Goal: Use online tool/utility: Utilize a website feature to perform a specific function

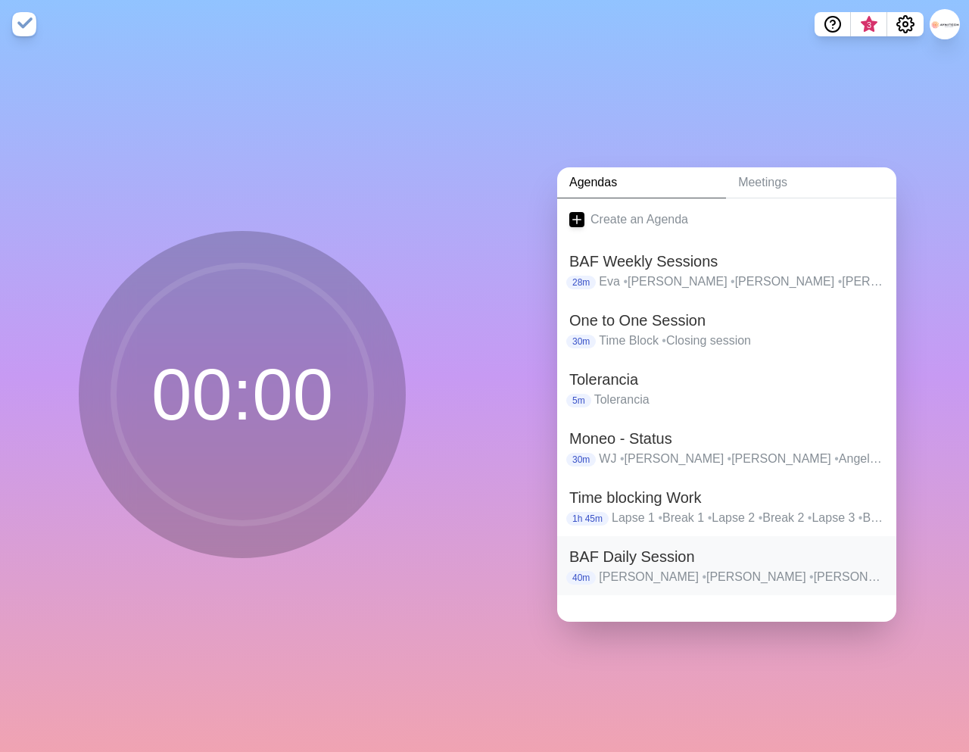
click at [627, 556] on h2 "BAF Daily Session" at bounding box center [726, 556] width 315 height 23
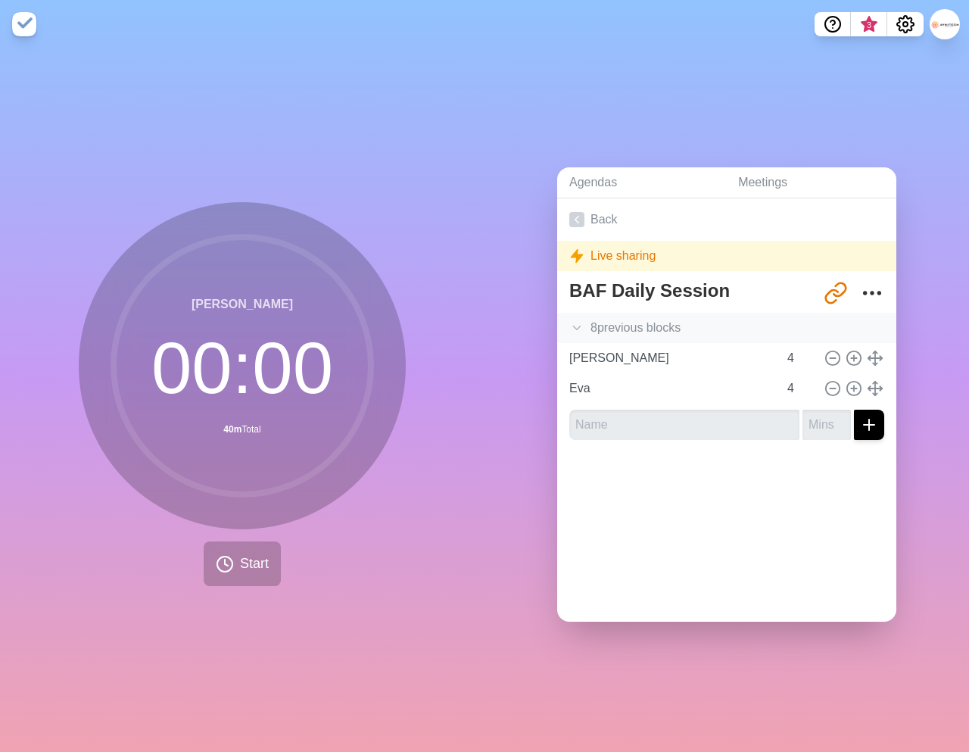
click at [635, 325] on div "8 previous block s" at bounding box center [726, 328] width 339 height 30
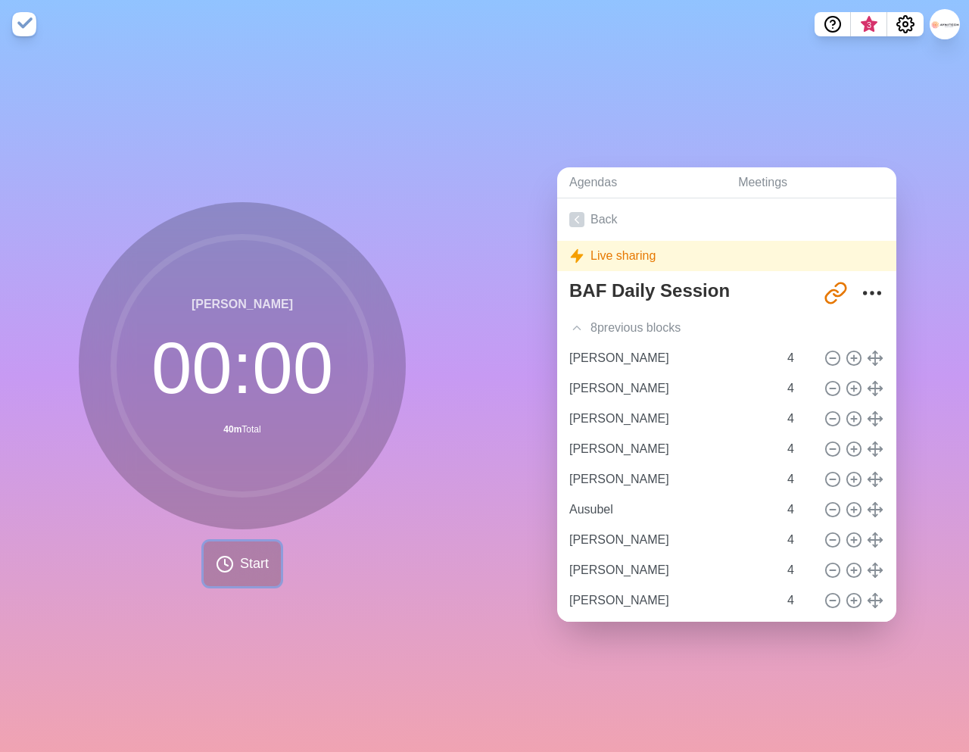
click at [248, 567] on span "Start" at bounding box center [254, 563] width 29 height 20
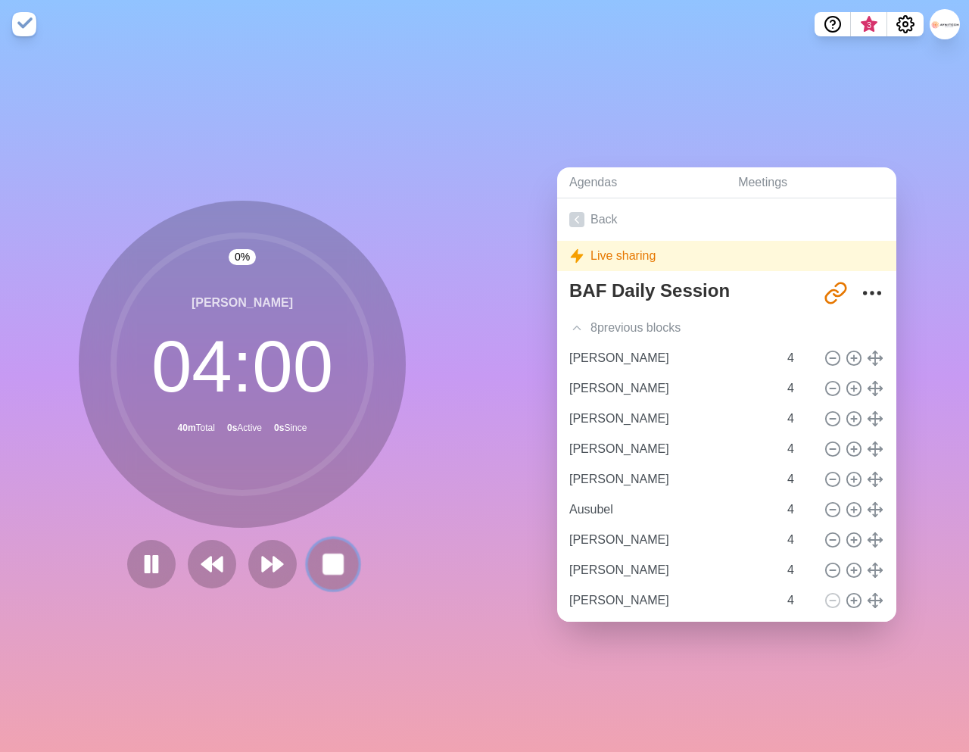
click at [317, 564] on button at bounding box center [332, 563] width 51 height 51
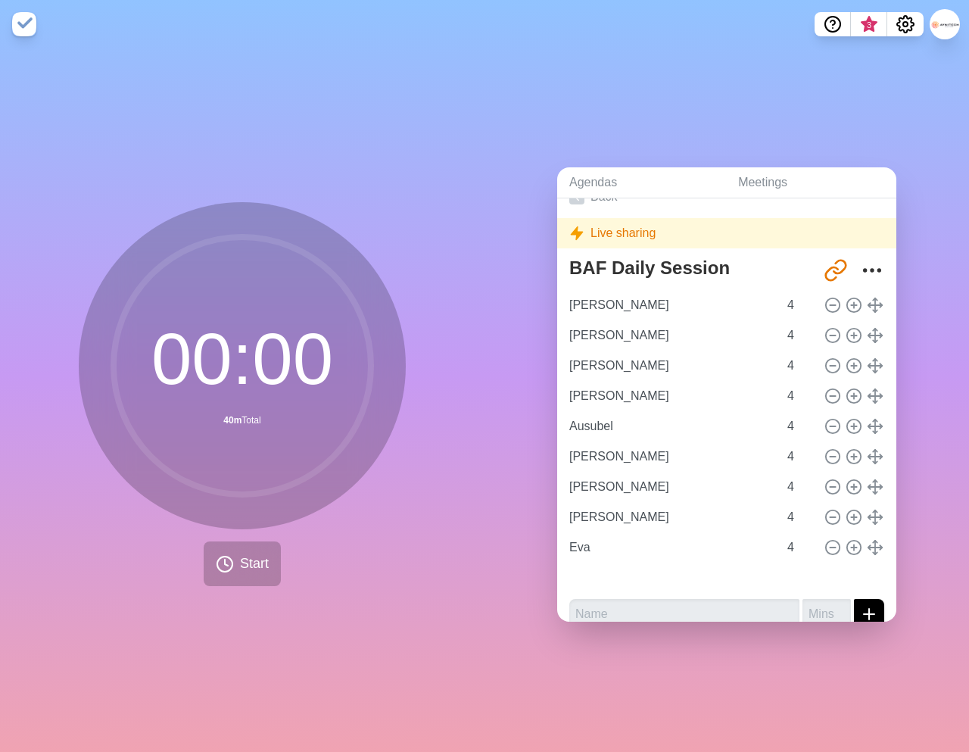
type input "[PERSON_NAME]"
type input "Ausubel"
type input "[PERSON_NAME]"
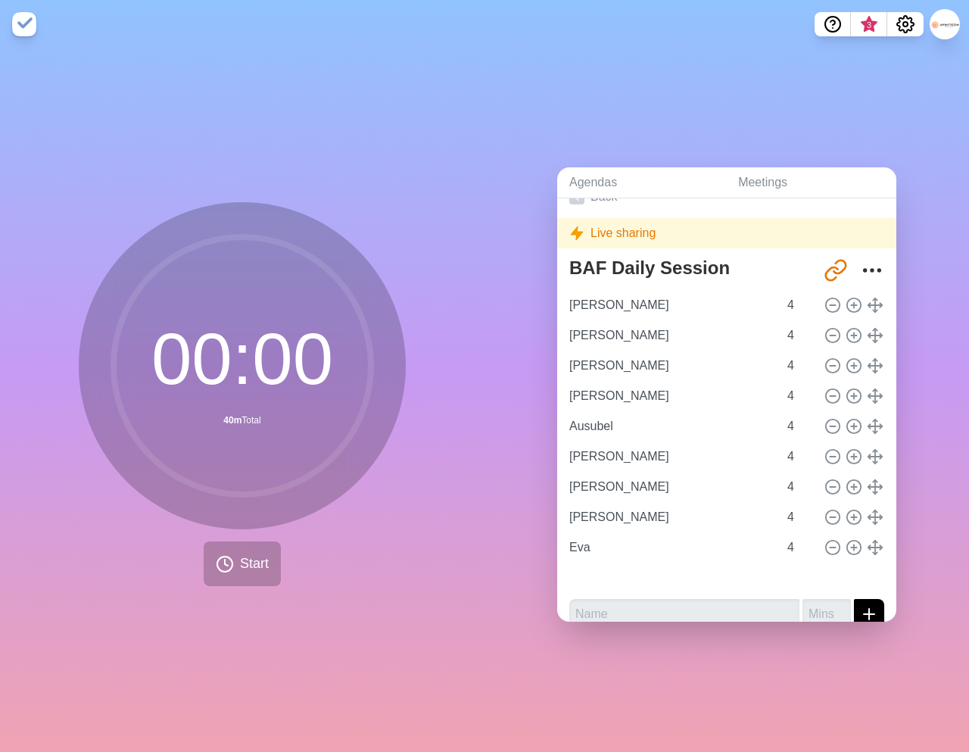
type input "[PERSON_NAME]"
type input "Eva"
type input "[PERSON_NAME]"
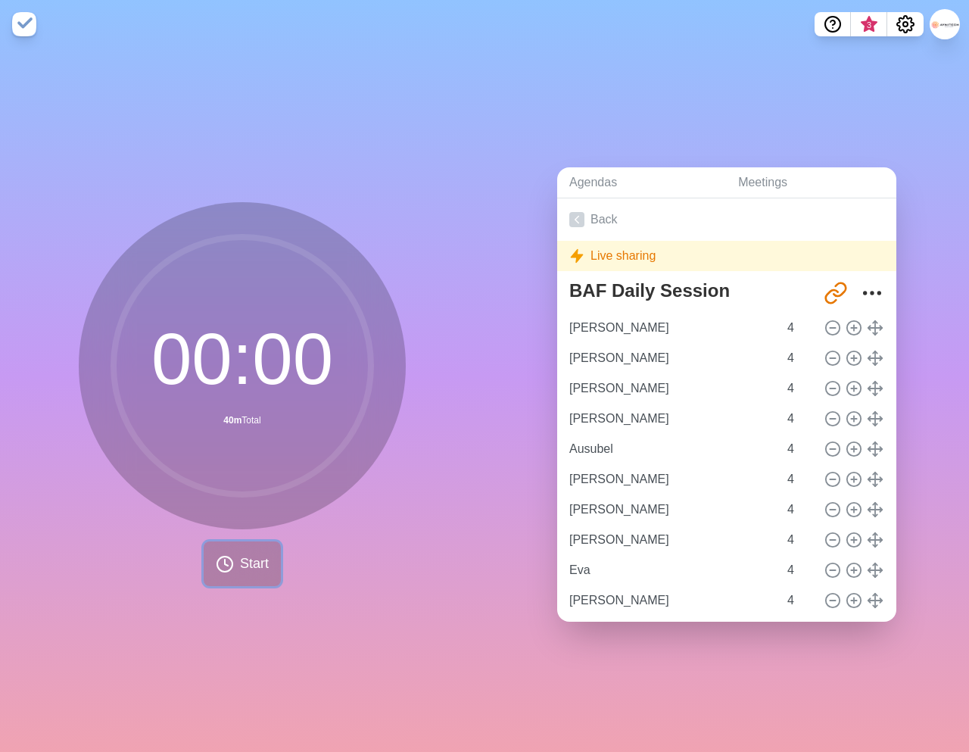
click at [238, 577] on button "Start" at bounding box center [242, 563] width 77 height 45
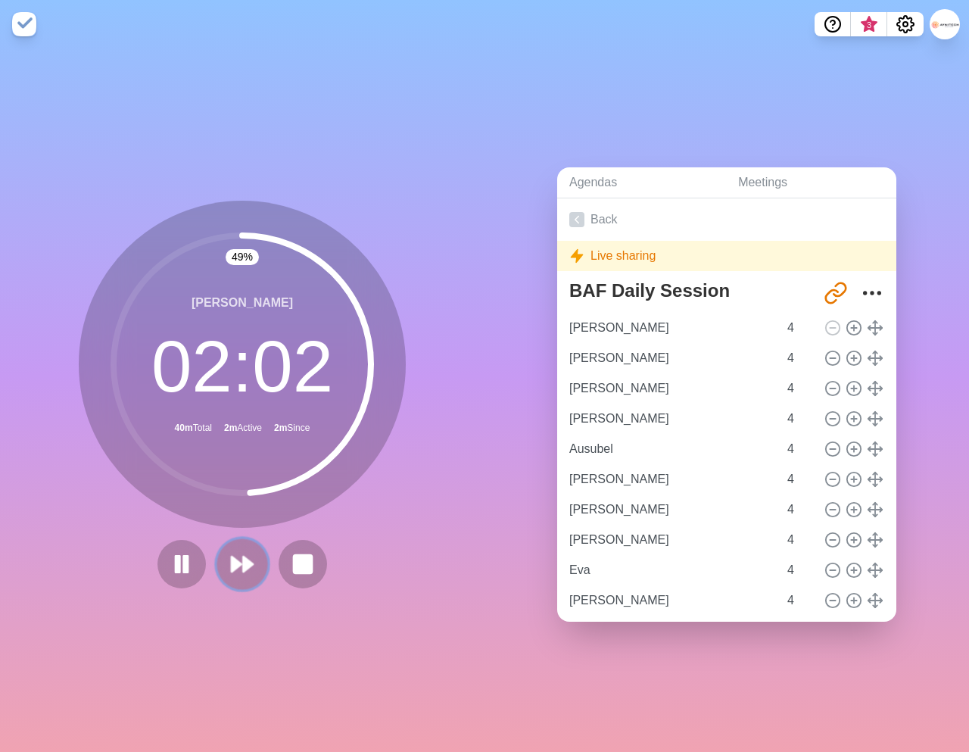
click at [241, 552] on icon at bounding box center [242, 564] width 26 height 26
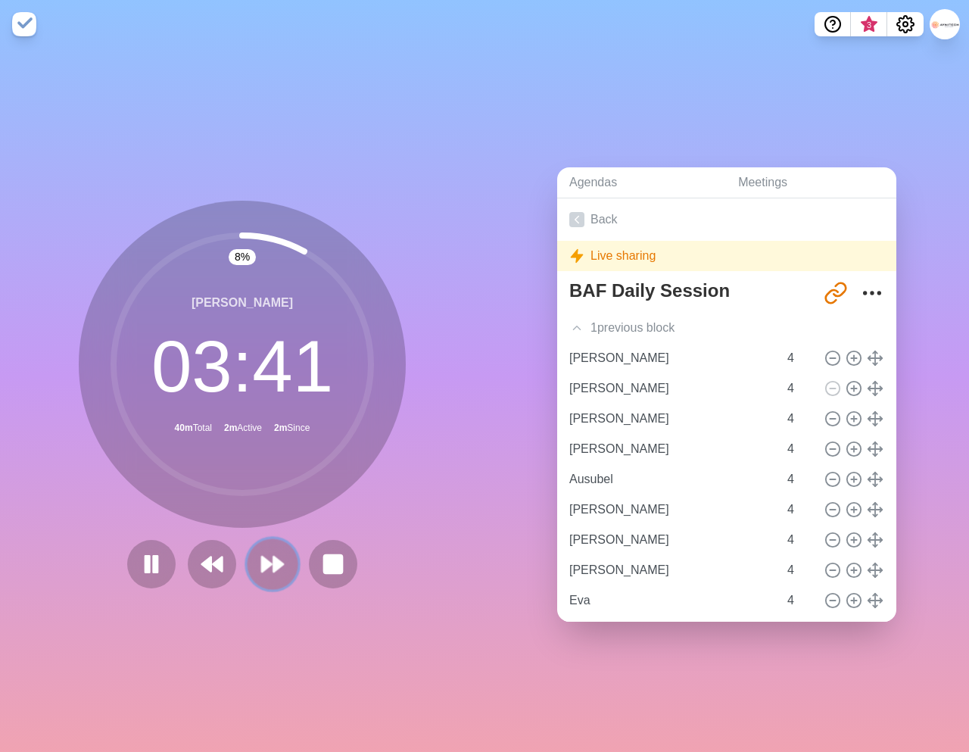
click at [268, 559] on icon at bounding box center [273, 564] width 26 height 26
click at [148, 558] on rect at bounding box center [147, 563] width 5 height 17
drag, startPoint x: 275, startPoint y: 562, endPoint x: 145, endPoint y: 589, distance: 132.1
click at [146, 599] on div "1 % [PERSON_NAME] 03 : 58 40m Total 7m Active 9m Since" at bounding box center [242, 399] width 484 height 703
click at [150, 559] on polygon at bounding box center [151, 563] width 15 height 19
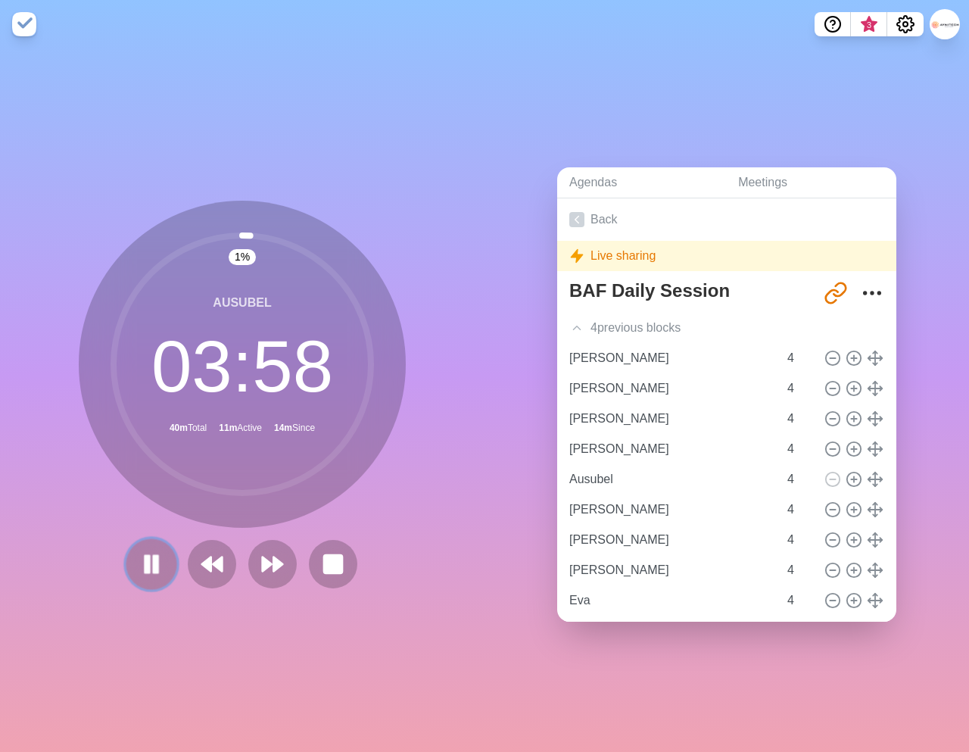
click at [156, 562] on rect at bounding box center [156, 563] width 5 height 17
click at [150, 573] on icon at bounding box center [152, 564] width 26 height 26
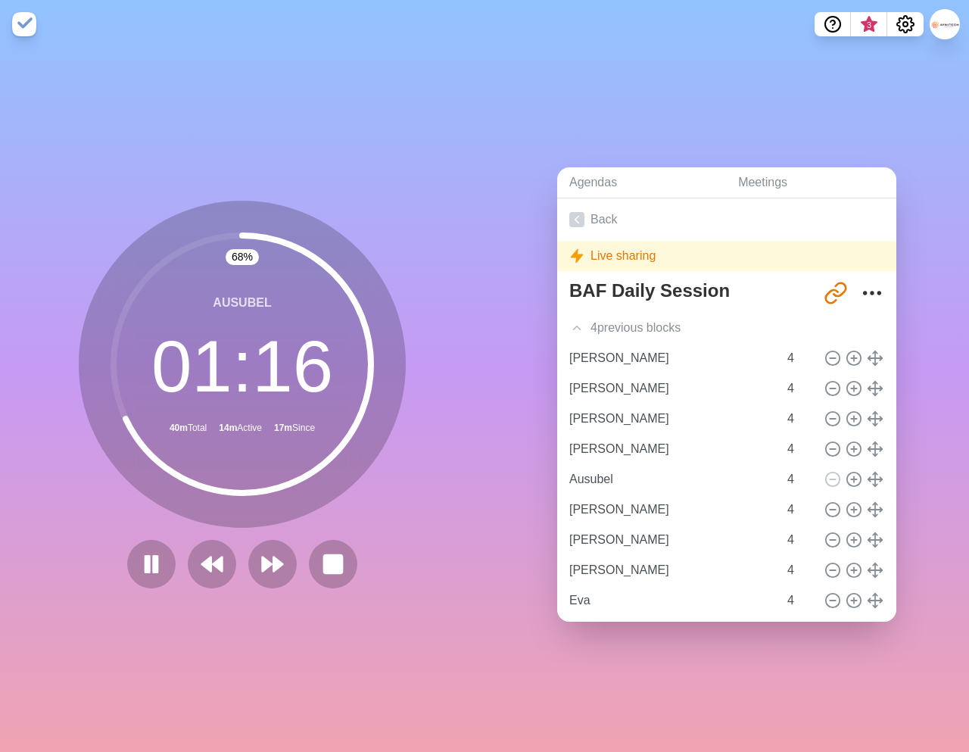
click at [442, 587] on div "68 % Ausubel 01 : 16 40m Total 14m Active 17m Since" at bounding box center [242, 399] width 484 height 703
click at [275, 568] on polygon at bounding box center [278, 563] width 10 height 15
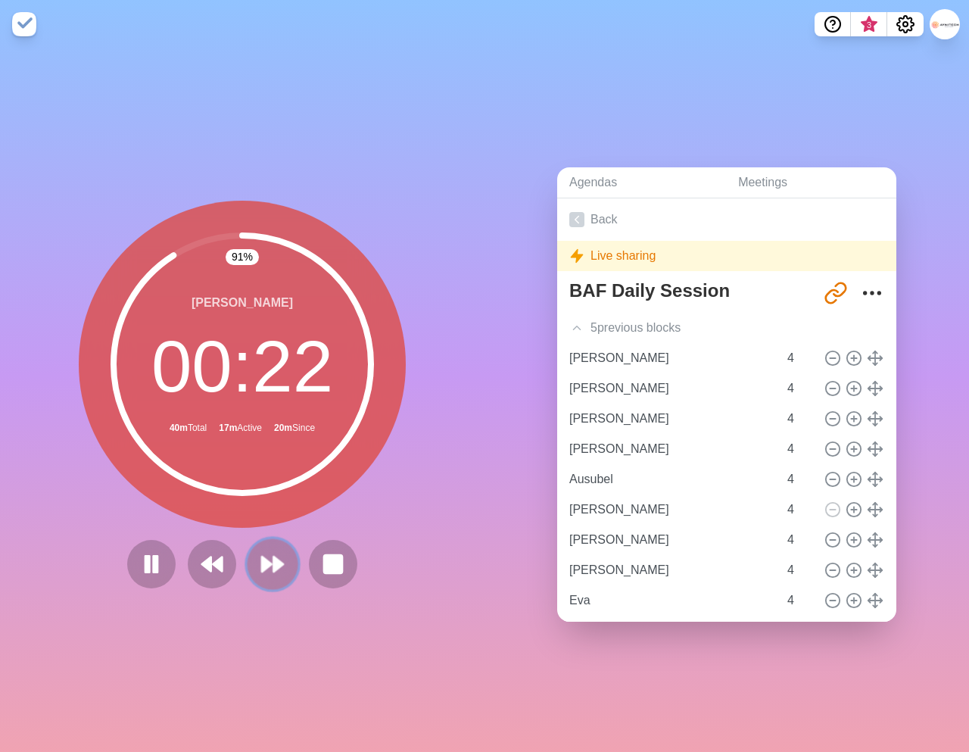
click at [266, 566] on polygon at bounding box center [267, 563] width 10 height 15
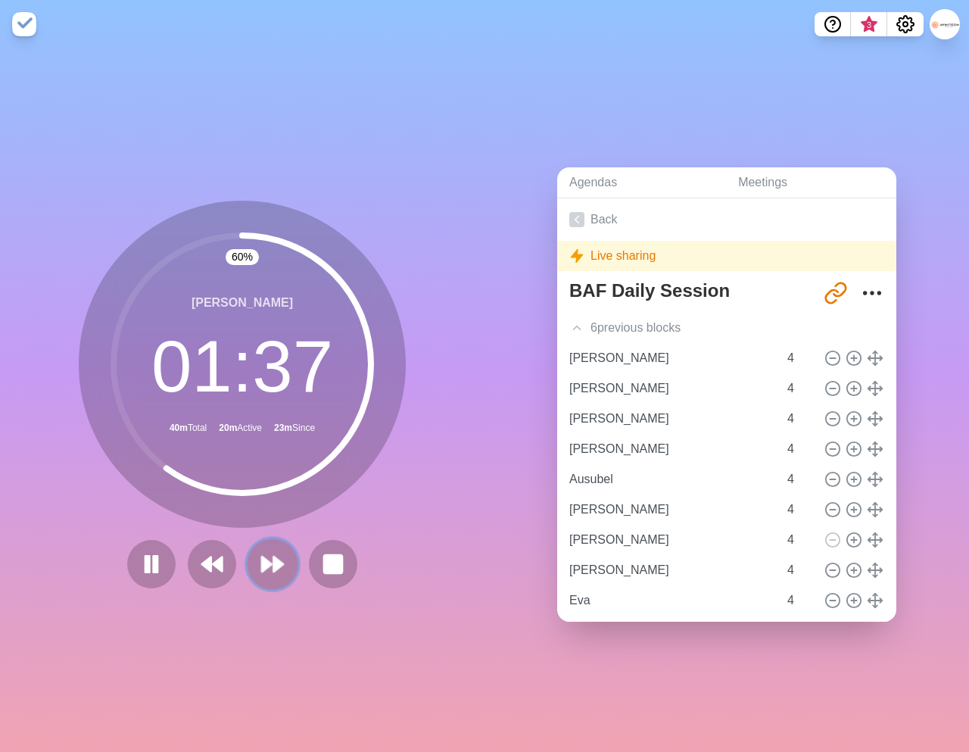
click at [273, 565] on polygon at bounding box center [278, 563] width 10 height 15
click at [273, 574] on icon at bounding box center [273, 564] width 26 height 26
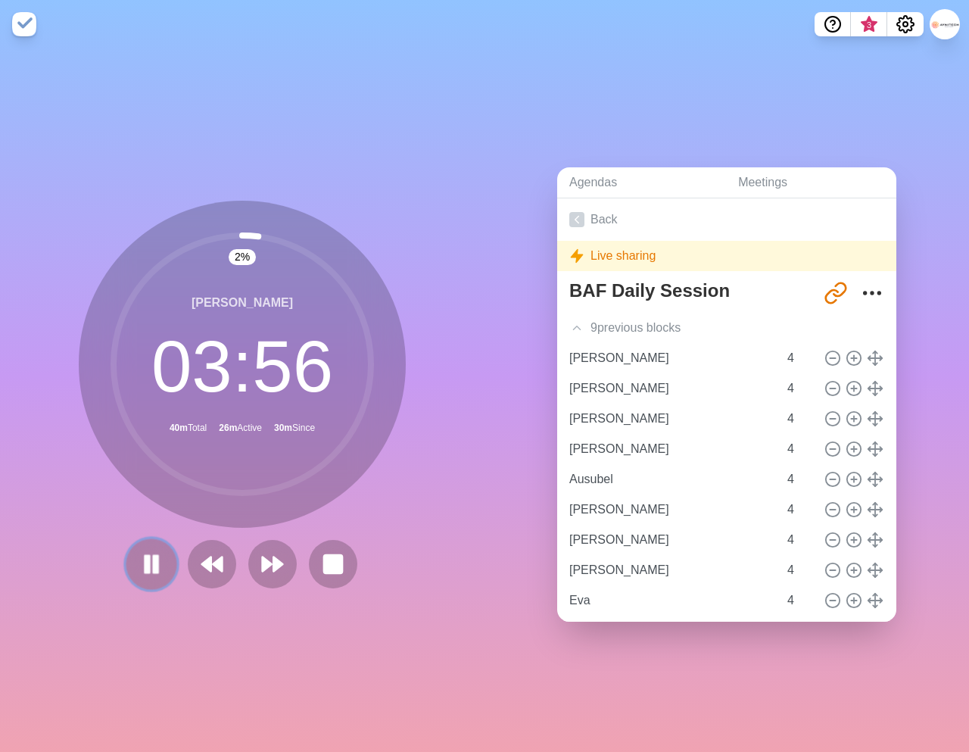
click at [154, 569] on rect at bounding box center [156, 563] width 5 height 17
click at [149, 562] on polygon at bounding box center [151, 563] width 15 height 19
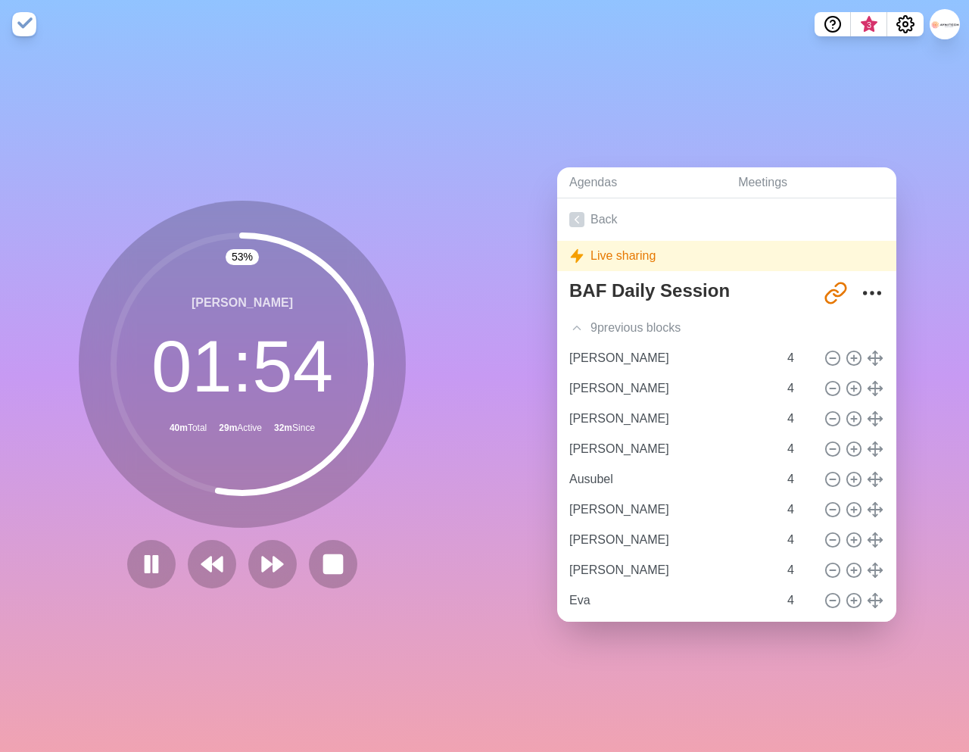
click at [291, 531] on div "53 % [PERSON_NAME] 01 : 54 40m Total 29m Active 32m Since" at bounding box center [242, 395] width 327 height 388
click at [299, 534] on div "54 % [PERSON_NAME] 01 : 50 40m Total 29m Active 32m Since" at bounding box center [242, 395] width 327 height 388
click at [273, 569] on polygon at bounding box center [278, 563] width 10 height 15
